Goal: Information Seeking & Learning: Find specific fact

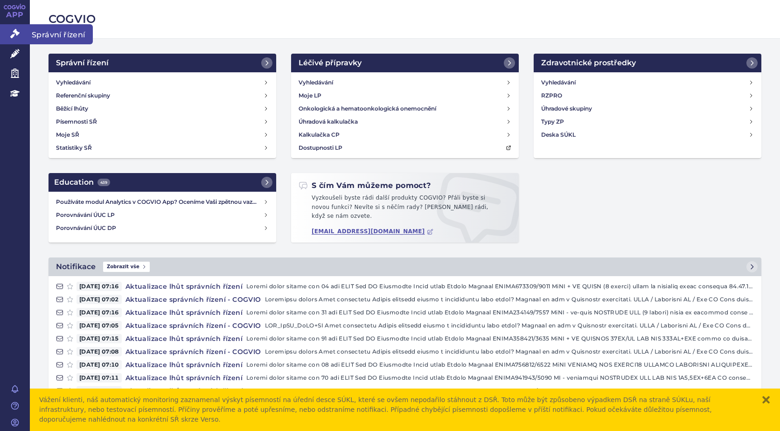
click at [16, 31] on icon at bounding box center [14, 33] width 9 height 9
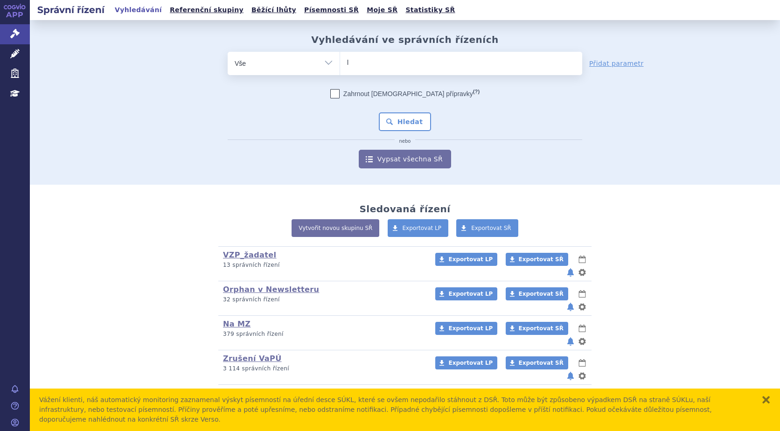
type input "li"
type input "lib"
type input "libo"
type input "liboxa"
type input "liboxar"
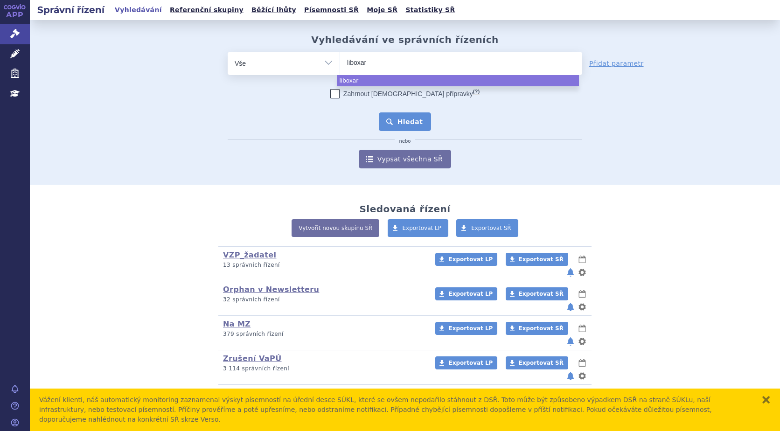
select select "liboxar"
click at [415, 123] on button "Hledat" at bounding box center [405, 121] width 53 height 19
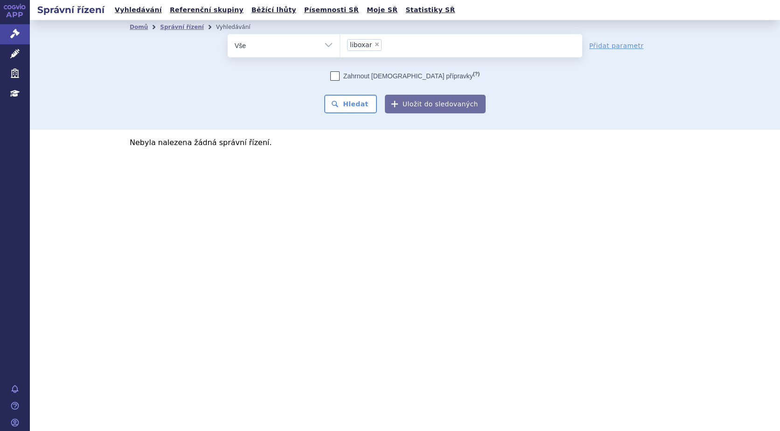
click at [375, 44] on span "×" at bounding box center [377, 45] width 6 height 6
click at [340, 44] on select "liboxar" at bounding box center [340, 45] width 0 height 23
select select
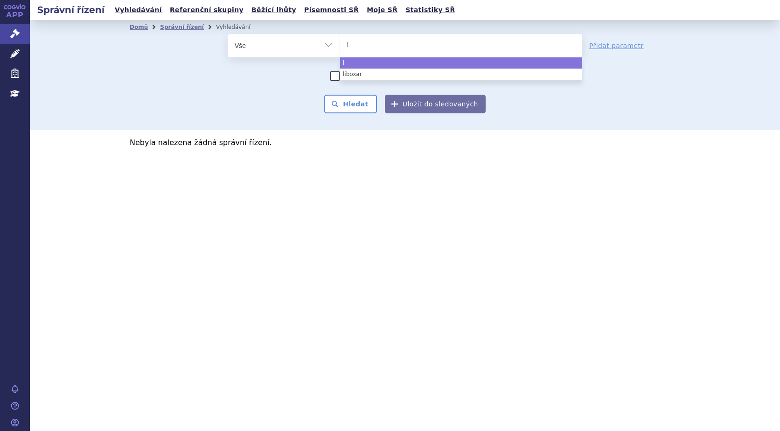
type input "li"
type input "lib"
type input "libr"
type input "libro"
type input "libroxa"
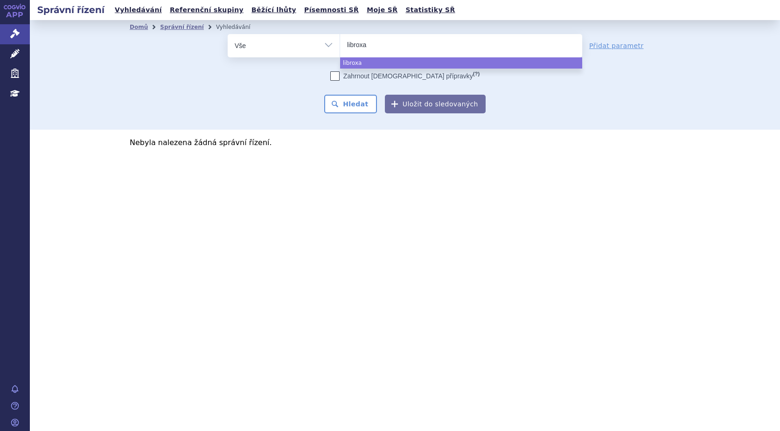
type input "libroxar"
select select "libroxar"
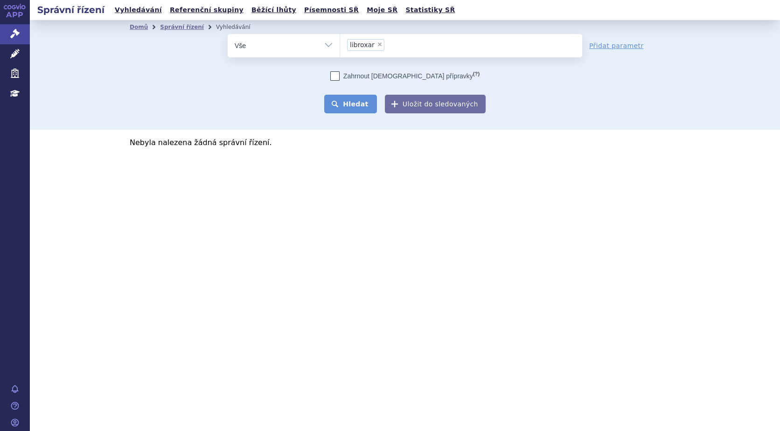
click at [350, 103] on button "Hledat" at bounding box center [350, 104] width 53 height 19
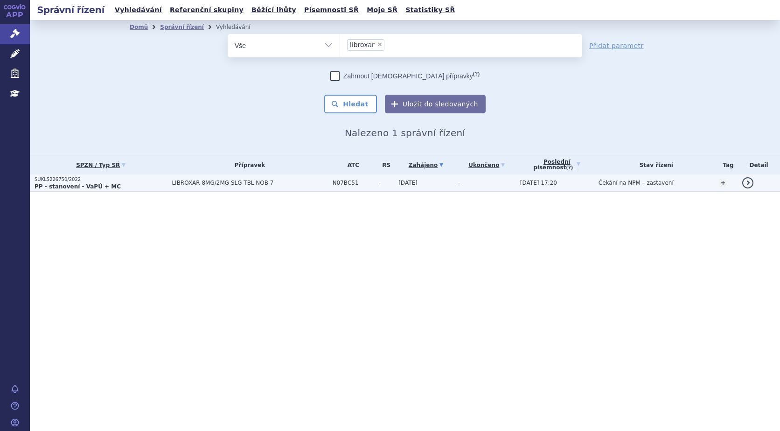
click at [65, 179] on p "SUKLS226750/2022" at bounding box center [101, 179] width 132 height 7
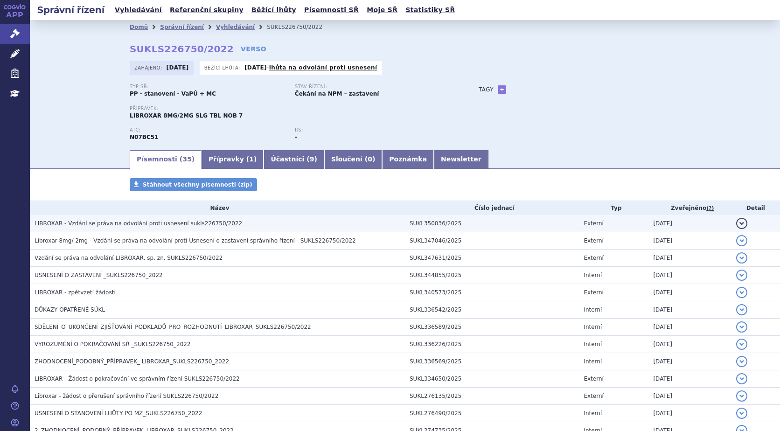
click at [93, 221] on span "LIBROXAR - Vzdání se práva na odvolání proti usnesení sukls226750/2022" at bounding box center [139, 223] width 208 height 7
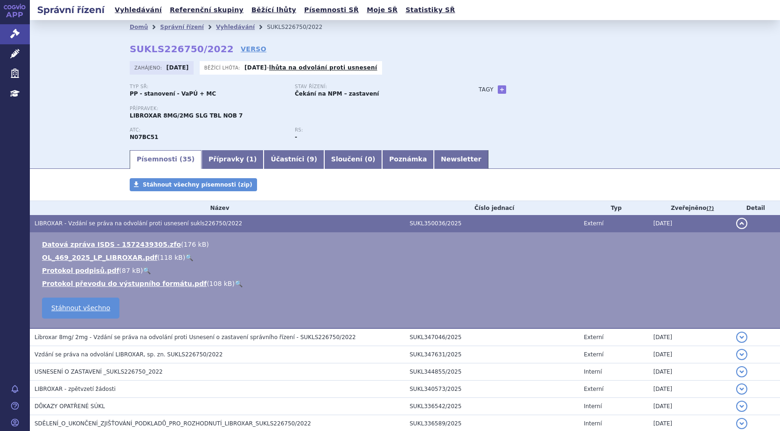
click at [185, 257] on link "🔍" at bounding box center [189, 257] width 8 height 7
